Goal: Use online tool/utility: Utilize a website feature to perform a specific function

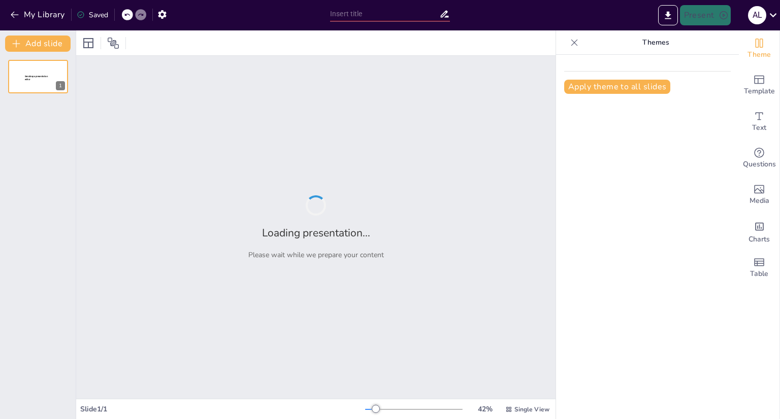
type input "Imported Presentación AGUASCALIENTES.pptx"
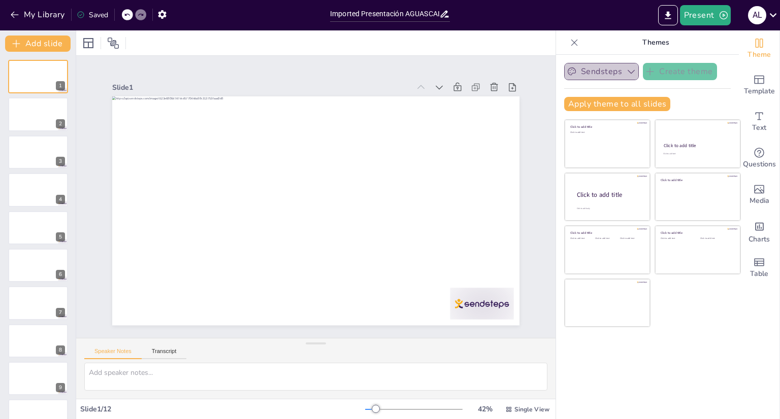
click at [626, 73] on icon "button" at bounding box center [631, 72] width 10 height 10
click at [626, 72] on icon "button" at bounding box center [631, 72] width 10 height 10
drag, startPoint x: 374, startPoint y: 409, endPoint x: 369, endPoint y: 419, distance: 11.1
click at [369, 419] on div "Slide 1 / 12 42 % Single View" at bounding box center [315, 409] width 479 height 20
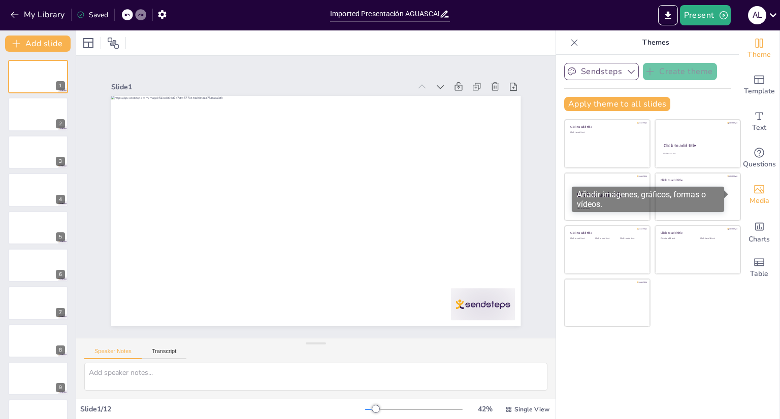
click at [758, 198] on span "Media" at bounding box center [759, 200] width 20 height 11
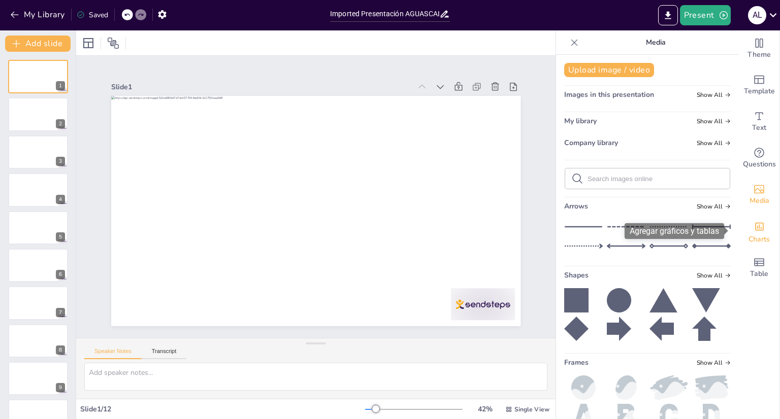
click at [758, 231] on div "Charts" at bounding box center [759, 231] width 41 height 37
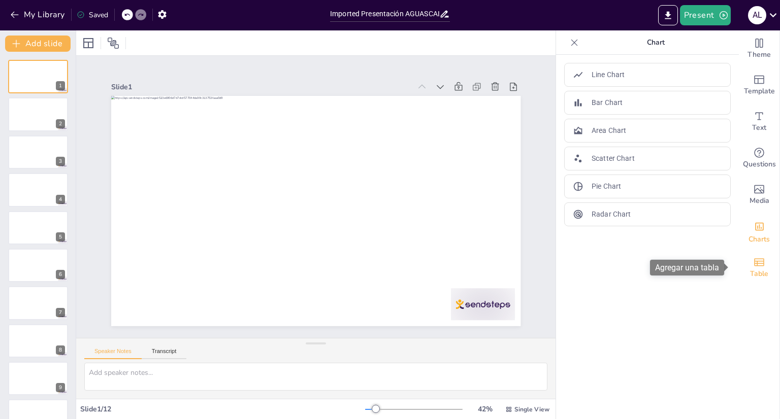
click at [757, 263] on div "Table" at bounding box center [759, 268] width 41 height 37
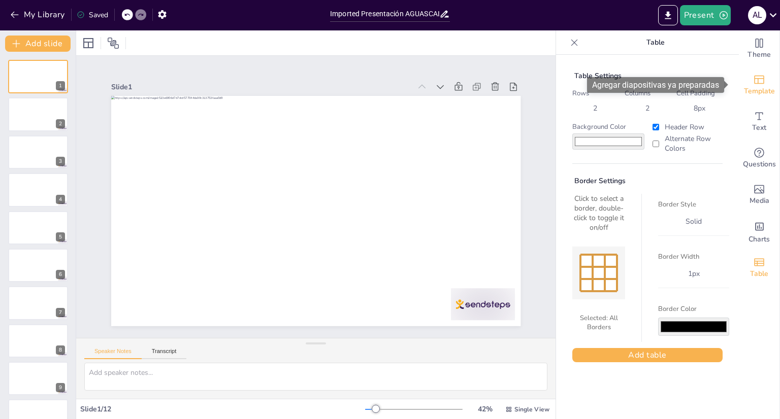
click at [753, 76] on icon "Add ready made slides" at bounding box center [759, 80] width 12 height 12
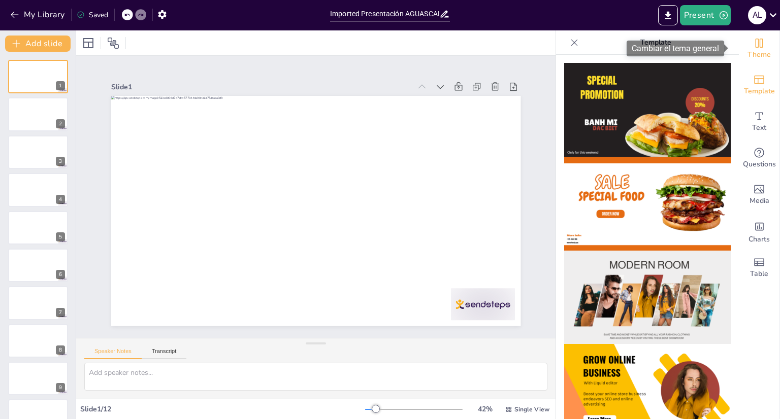
click at [756, 57] on span "Theme" at bounding box center [758, 54] width 23 height 11
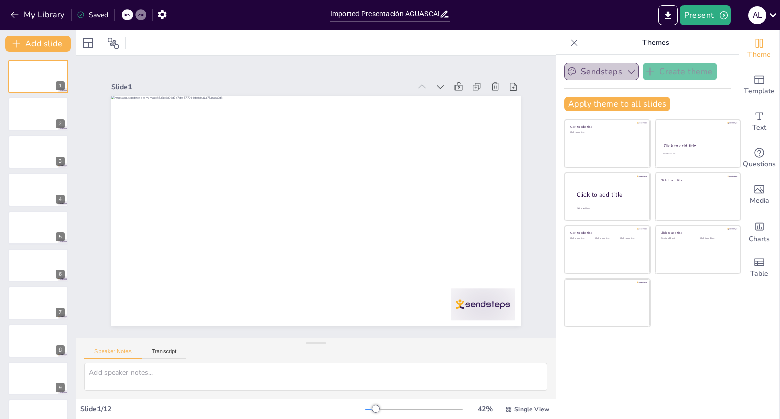
click at [612, 72] on button "Sendsteps" at bounding box center [601, 71] width 75 height 17
click at [571, 41] on icon at bounding box center [574, 43] width 10 height 10
